Goal: Information Seeking & Learning: Learn about a topic

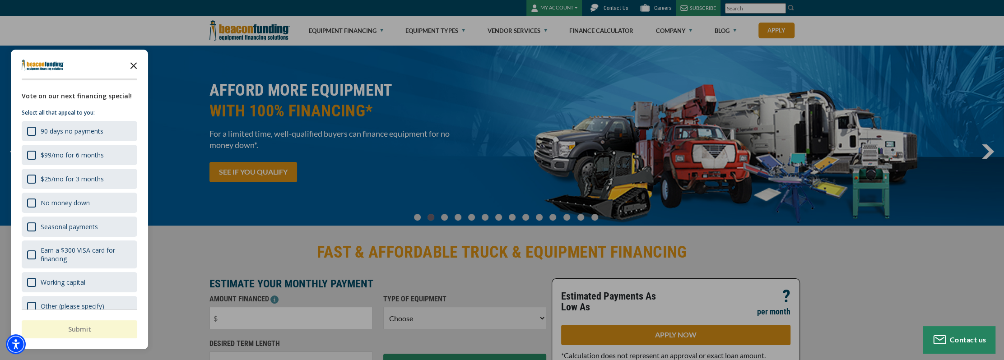
click at [135, 63] on polygon "Close the survey" at bounding box center [134, 65] width 7 height 7
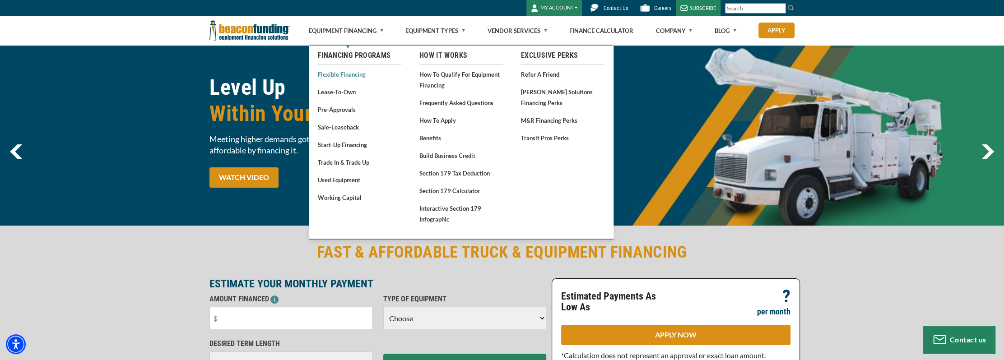
click at [340, 76] on link "Flexible Financing" at bounding box center [360, 74] width 84 height 11
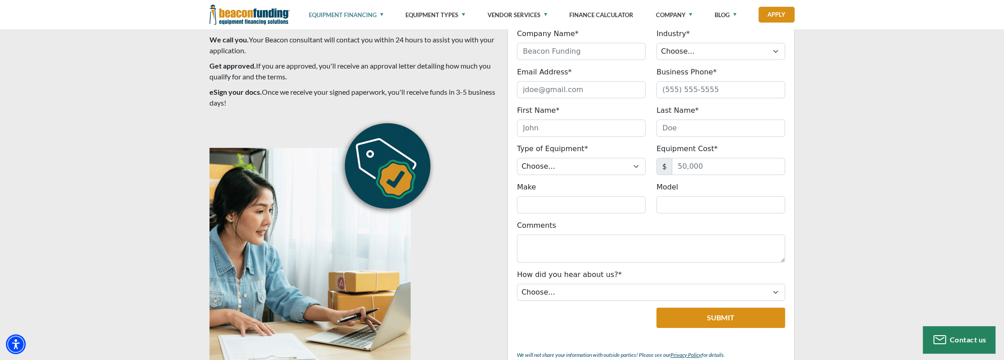
scroll to position [3116, 0]
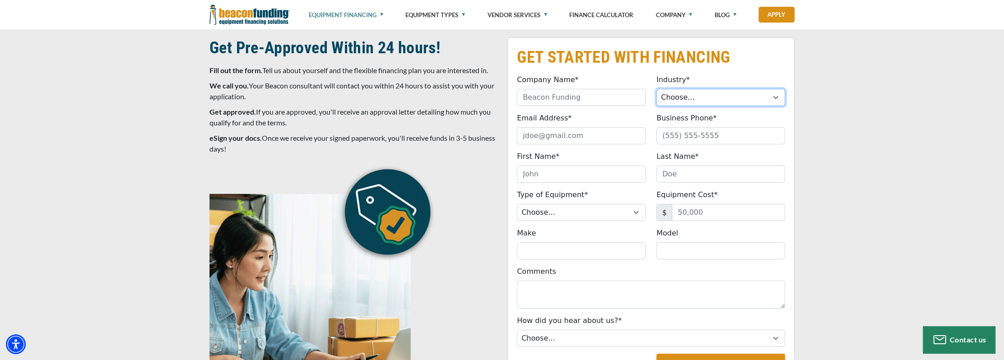
click at [752, 96] on select "Choose... Towing Landscape/Hardscape Decorated Apparel Septic Light Constructio…" at bounding box center [721, 97] width 129 height 17
click at [759, 100] on select "Choose... Towing Landscape/Hardscape Decorated Apparel Septic Light Constructio…" at bounding box center [721, 97] width 129 height 17
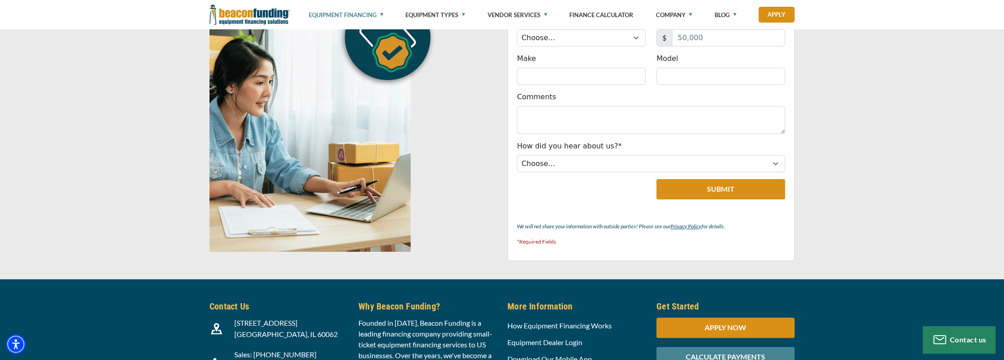
scroll to position [3297, 0]
